Goal: Transaction & Acquisition: Download file/media

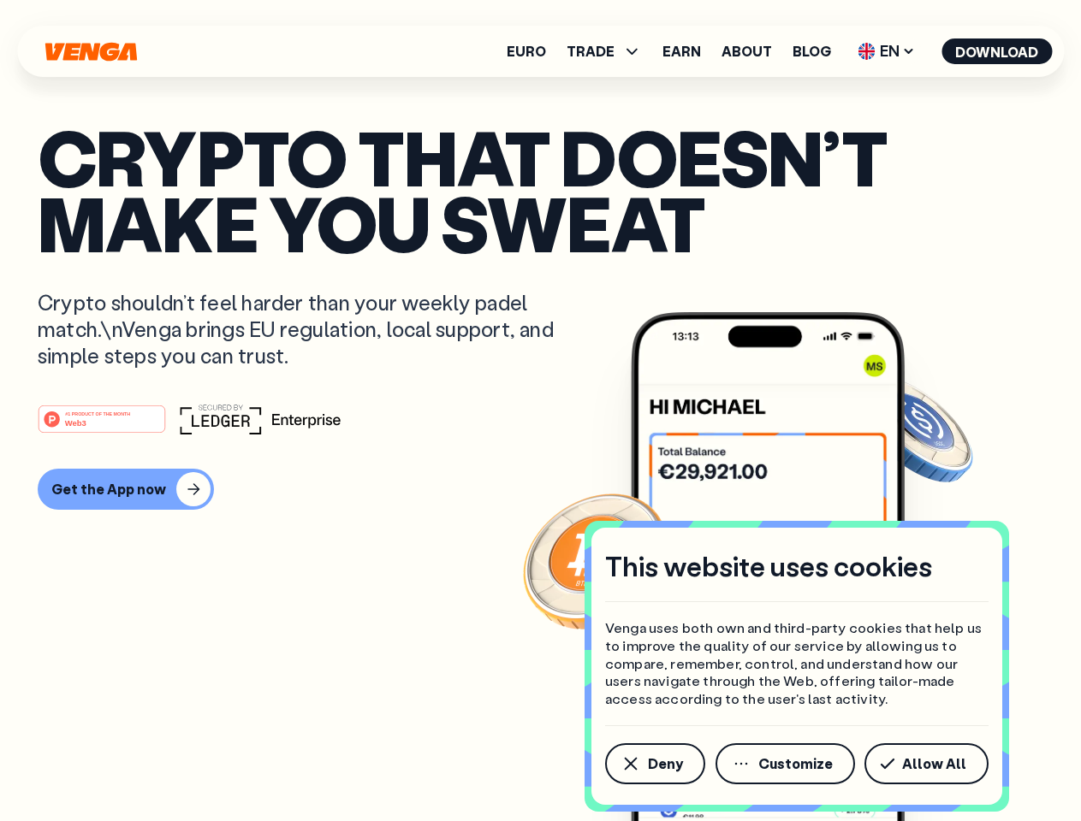
click at [540, 411] on div "#1 PRODUCT OF THE MONTH Web3" at bounding box center [540, 419] width 1005 height 31
click at [654, 764] on span "Deny" at bounding box center [665, 764] width 35 height 14
click at [786, 764] on img at bounding box center [768, 598] width 274 height 573
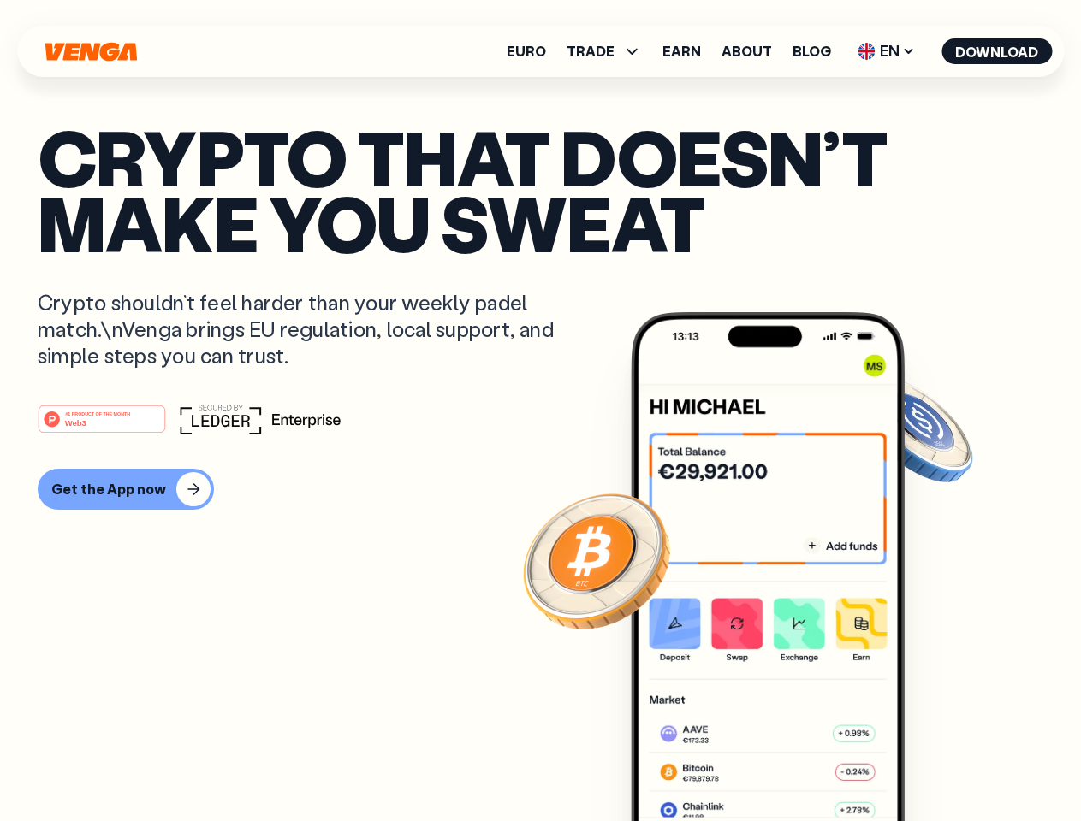
click at [929, 764] on article "Crypto that doesn’t make you sweat Crypto shouldn’t feel harder than your weekl…" at bounding box center [540, 445] width 1005 height 642
click at [609, 51] on span "TRADE" at bounding box center [590, 51] width 48 height 14
click at [886, 51] on span "EN" at bounding box center [885, 51] width 69 height 27
click at [997, 51] on button "Download" at bounding box center [996, 52] width 110 height 26
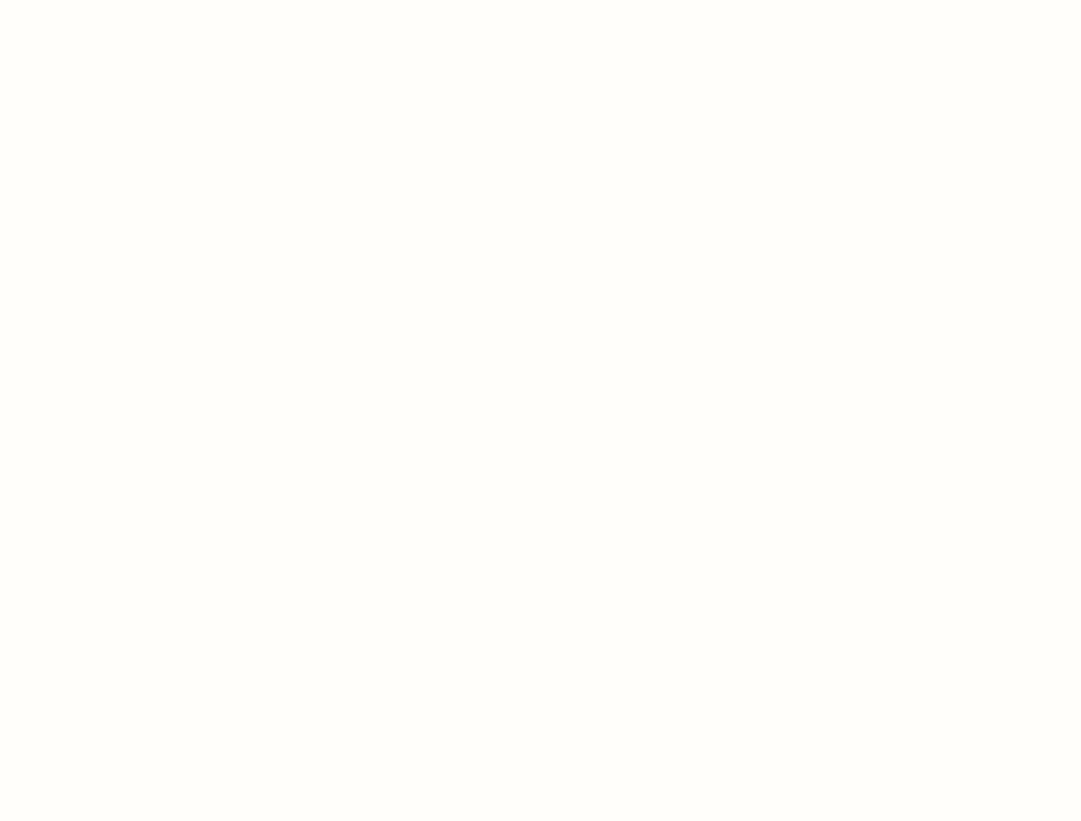
click at [540, 0] on html "This website uses cookies Venga uses both own and third-party cookies that help…" at bounding box center [540, 0] width 1081 height 0
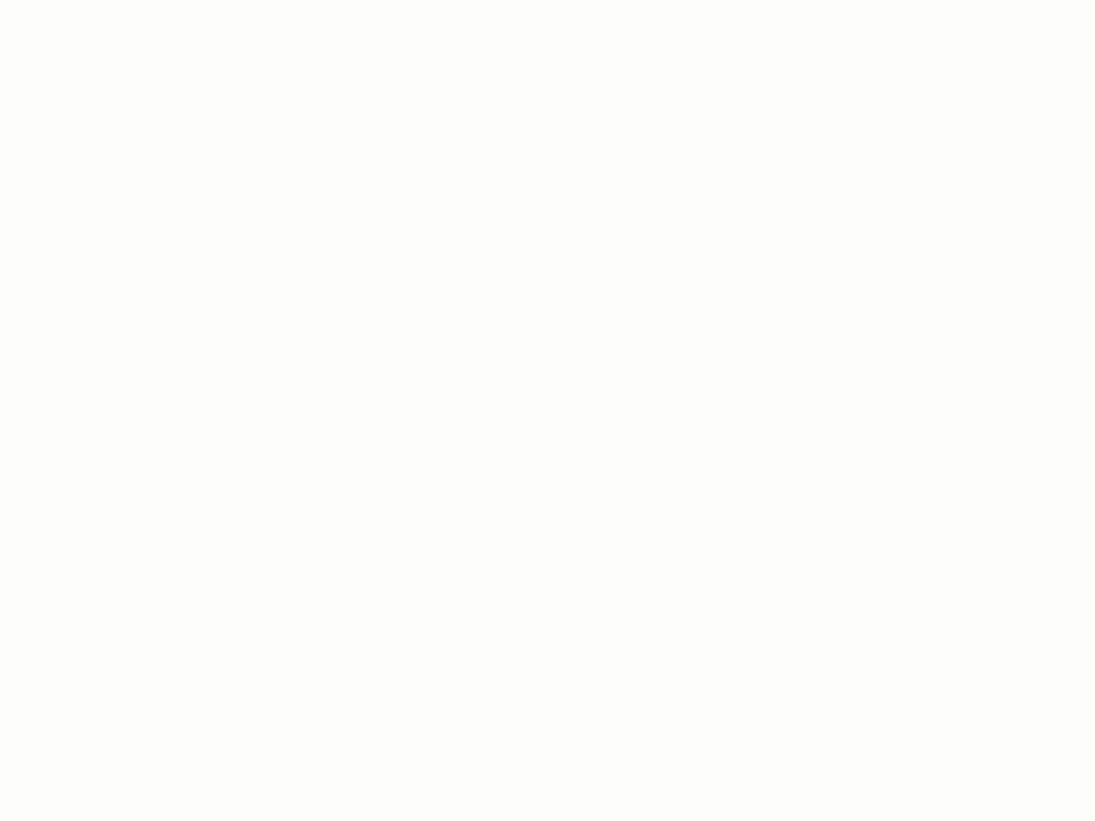
click at [123, 0] on html "This website uses cookies Venga uses both own and third-party cookies that help…" at bounding box center [547, 0] width 1095 height 0
click at [104, 0] on html "This website uses cookies Venga uses both own and third-party cookies that help…" at bounding box center [547, 0] width 1095 height 0
